Goal: Information Seeking & Learning: Learn about a topic

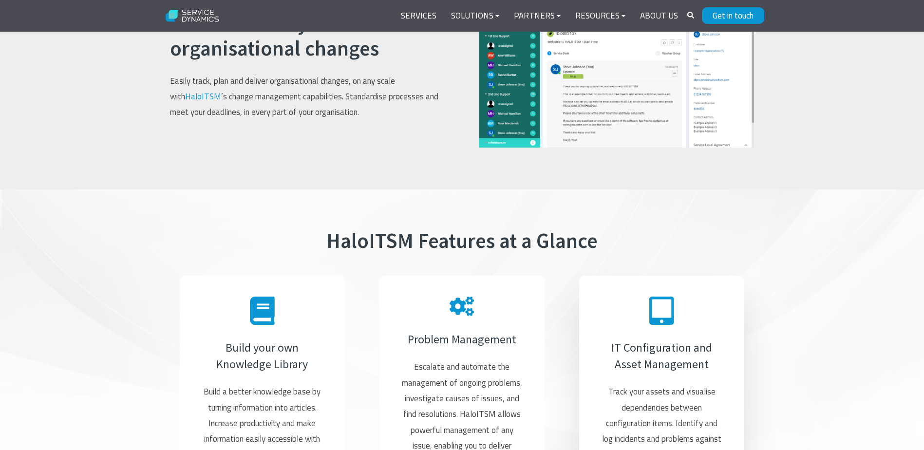
scroll to position [1754, 0]
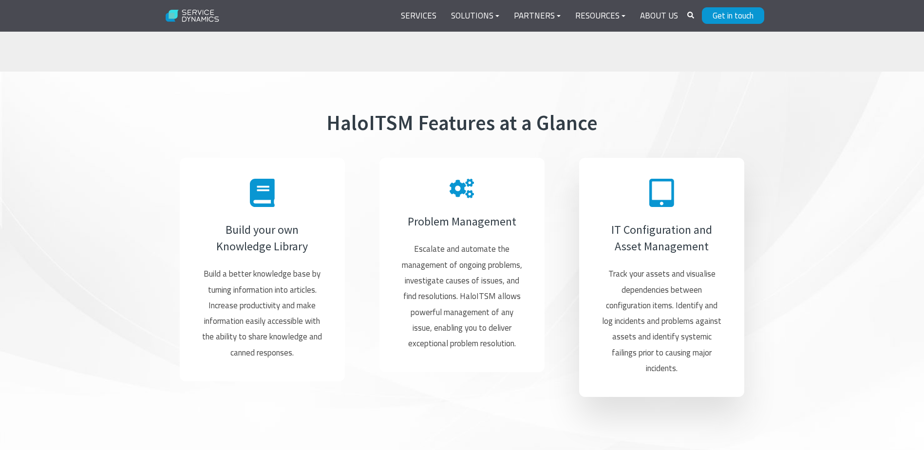
click at [666, 233] on h4 "IT Configuration and Asset Management" at bounding box center [661, 238] width 123 height 33
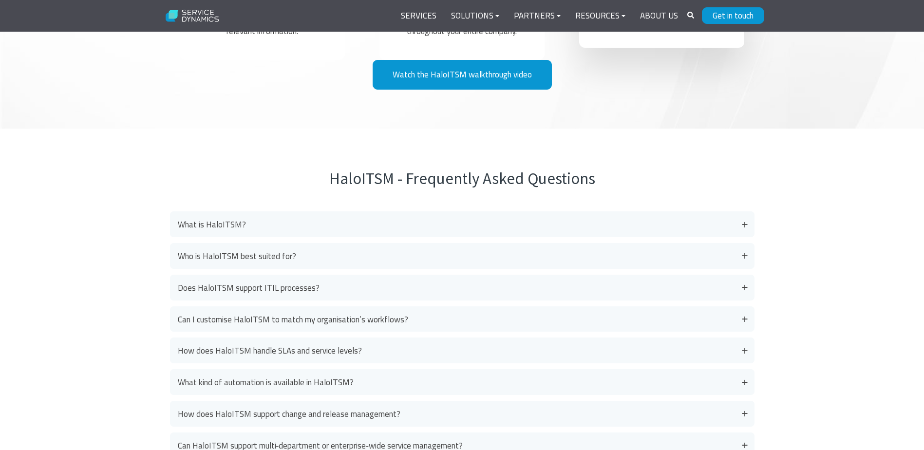
scroll to position [2339, 0]
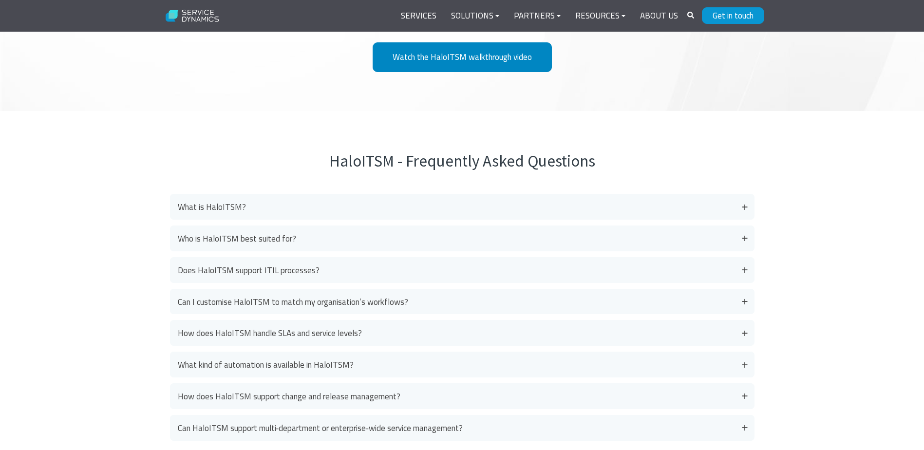
click at [484, 63] on link "Watch the HaloITSM walkthrough video" at bounding box center [462, 57] width 179 height 30
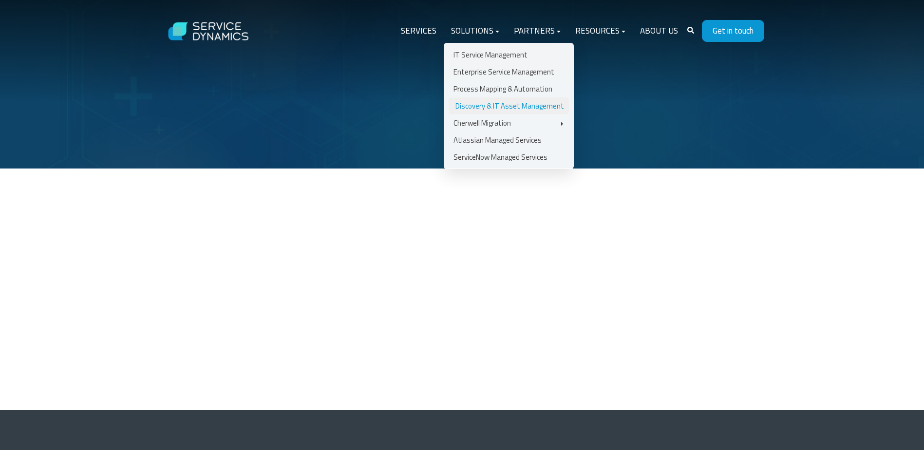
click at [507, 107] on link "Discovery & IT Asset Management" at bounding box center [509, 105] width 120 height 17
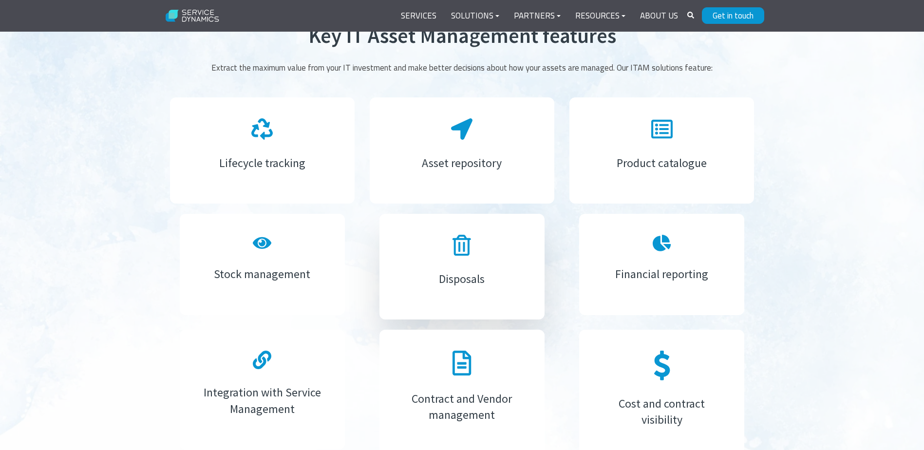
scroll to position [1315, 0]
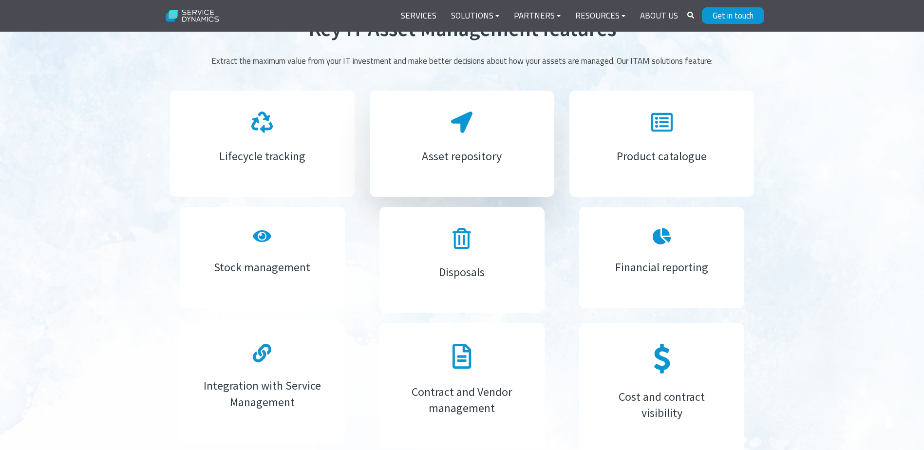
click at [524, 184] on div "Asset repository" at bounding box center [462, 144] width 185 height 106
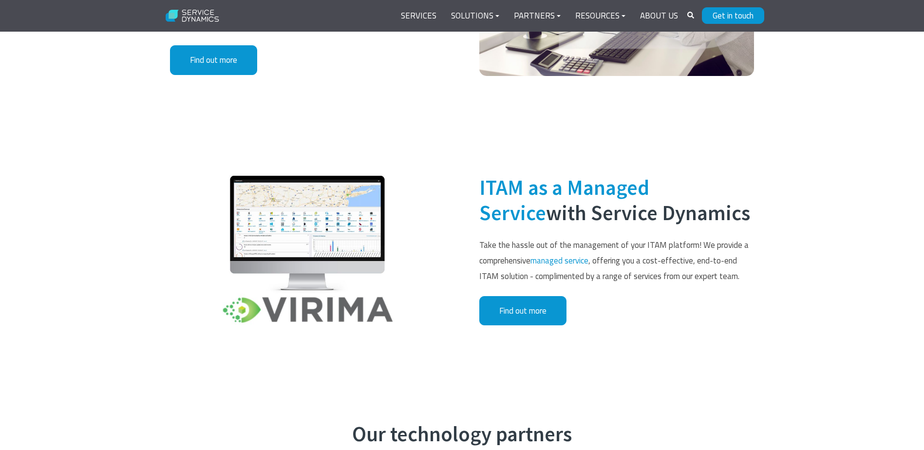
scroll to position [2046, 0]
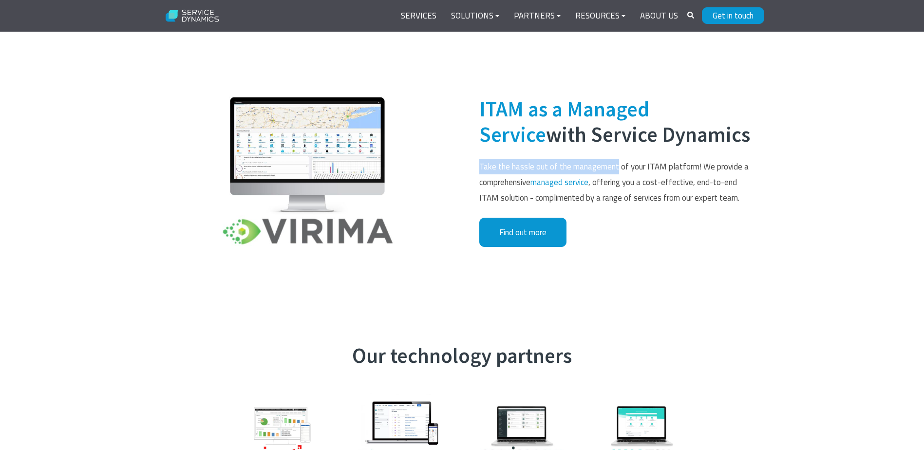
drag, startPoint x: 476, startPoint y: 163, endPoint x: 617, endPoint y: 169, distance: 141.4
click at [617, 169] on div "ITAM as a Managed Service with Service Dynamics Take the hassle out of the mana…" at bounding box center [617, 172] width 294 height 187
drag, startPoint x: 617, startPoint y: 169, endPoint x: 636, endPoint y: 178, distance: 21.1
click at [636, 178] on span "Take the hassle out of the management of your ITAM platform! We provide a compr…" at bounding box center [613, 182] width 269 height 44
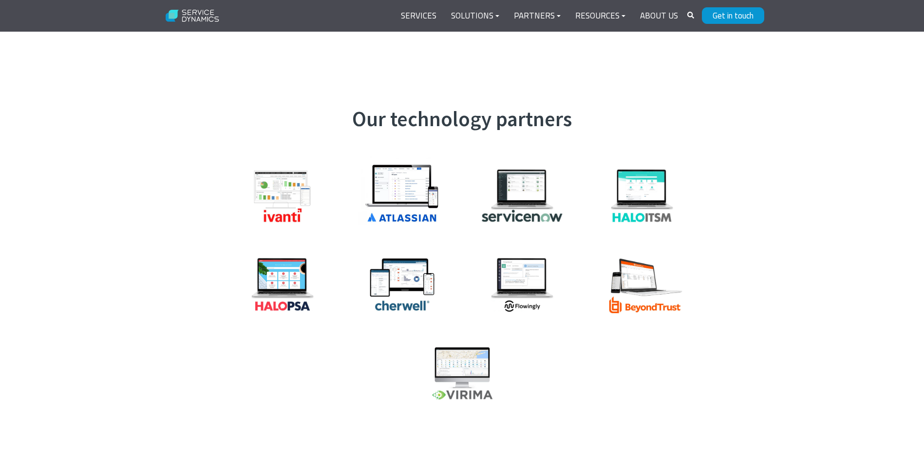
scroll to position [2290, 0]
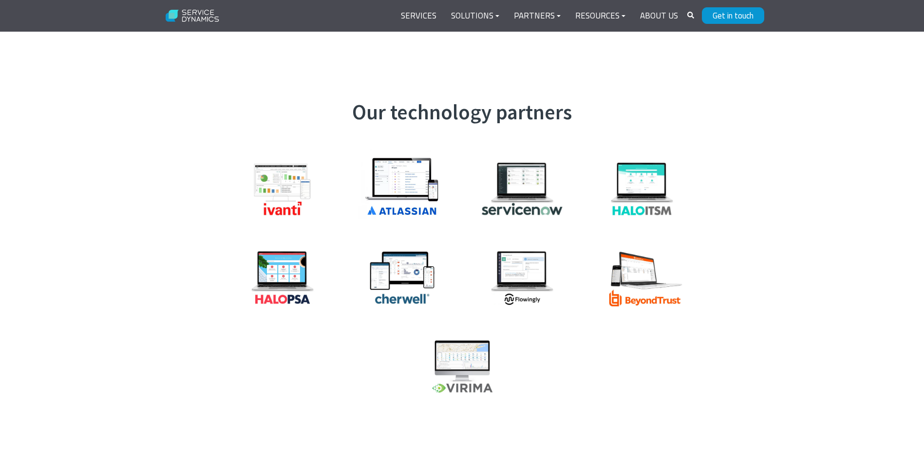
click at [780, 166] on div "Our technology partners" at bounding box center [462, 256] width 924 height 391
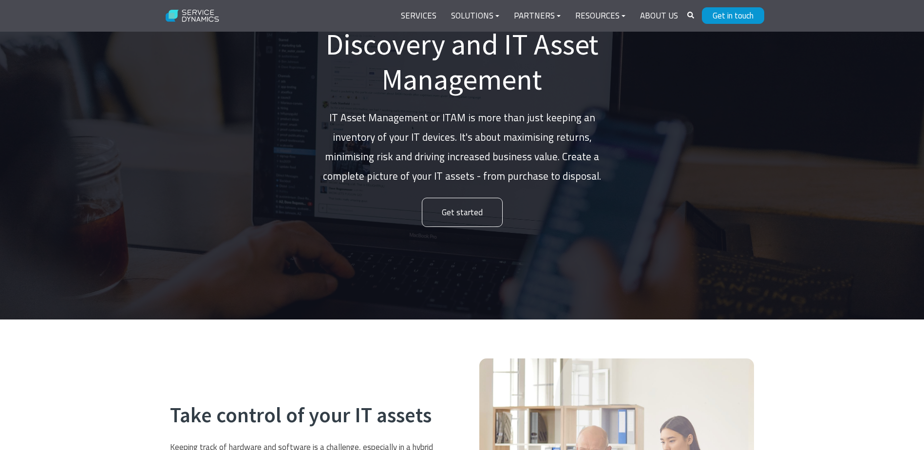
scroll to position [0, 0]
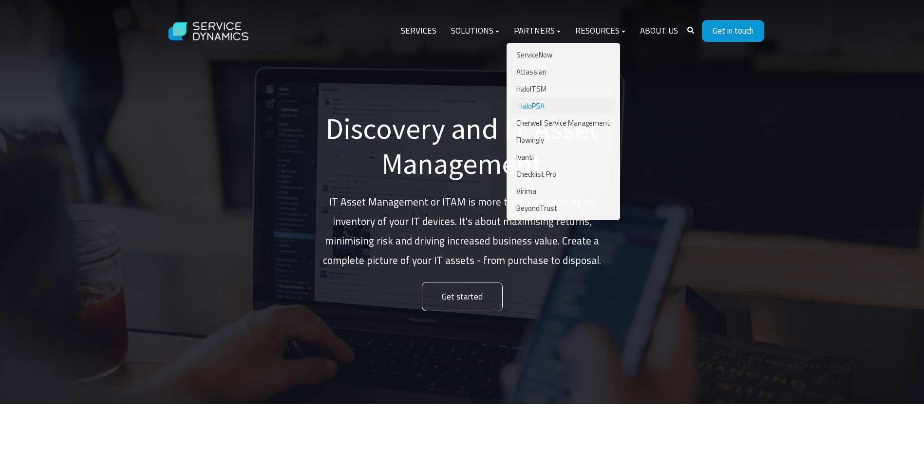
click at [542, 107] on link "HaloPSA" at bounding box center [564, 105] width 104 height 17
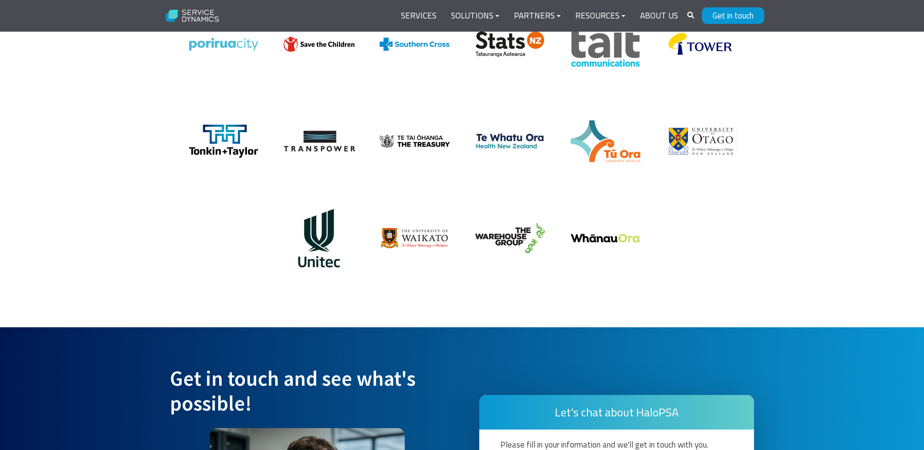
scroll to position [2436, 0]
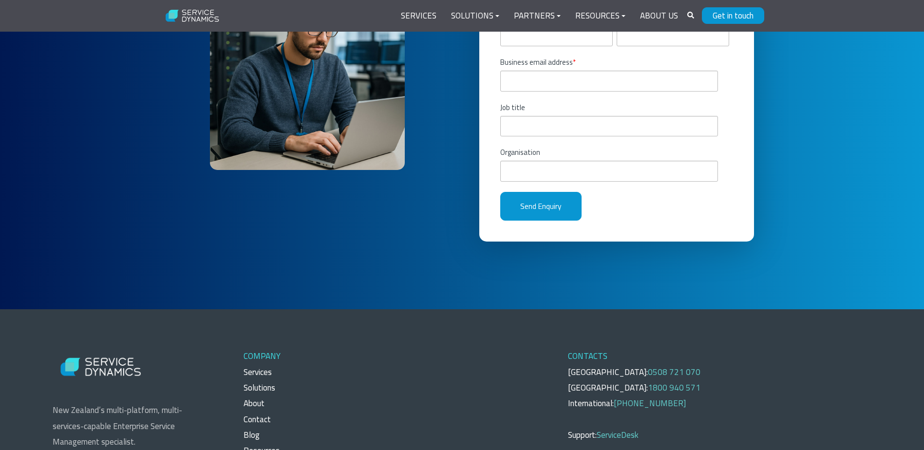
scroll to position [2889, 0]
